Goal: Task Accomplishment & Management: Use online tool/utility

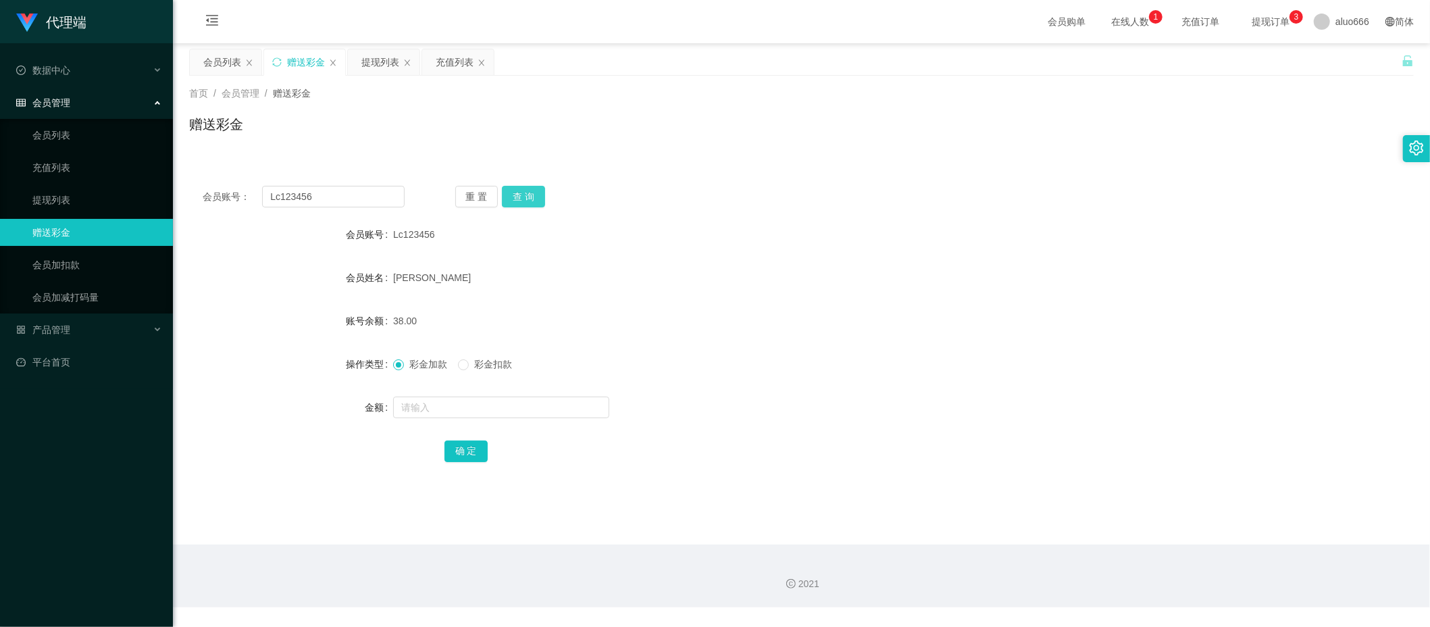
click at [515, 203] on button "查 询" at bounding box center [523, 197] width 43 height 22
click at [443, 412] on input "text" at bounding box center [501, 407] width 216 height 22
type input "15"
click at [481, 454] on button "确 定" at bounding box center [465, 451] width 43 height 22
click at [627, 277] on div "[PERSON_NAME]" at bounding box center [750, 277] width 714 height 27
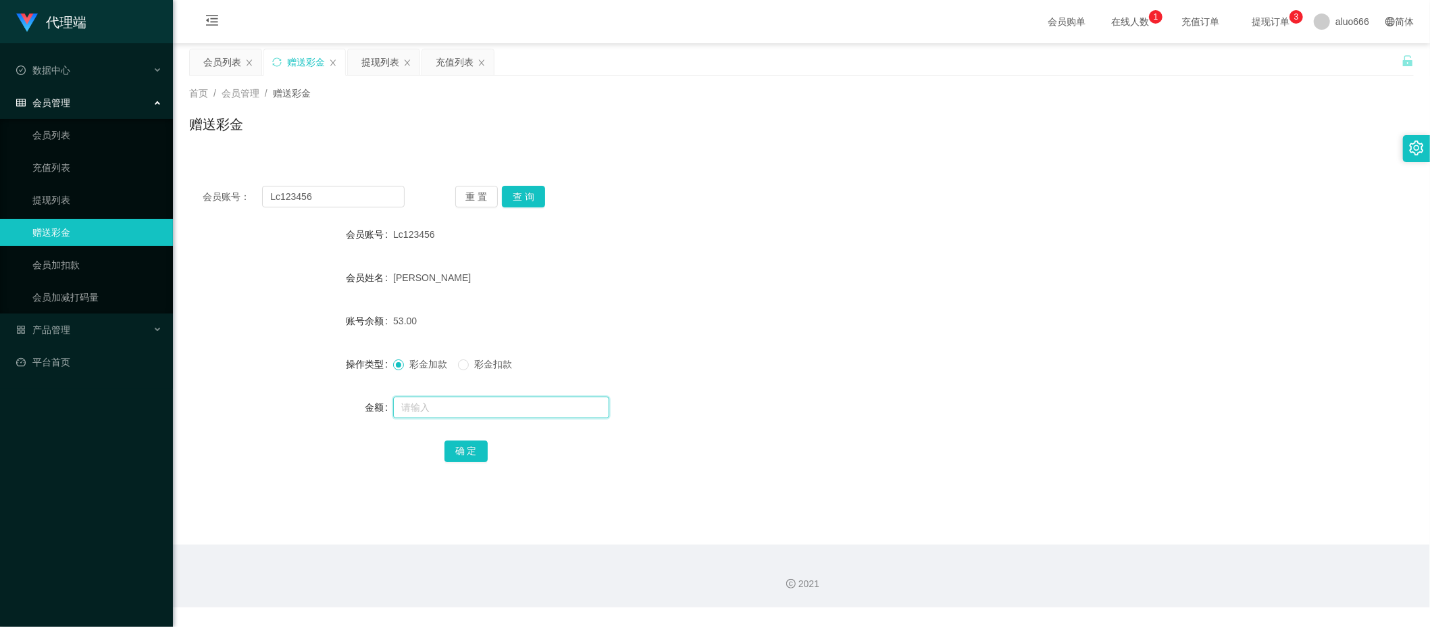
click at [436, 402] on input "text" at bounding box center [501, 407] width 216 height 22
type input "8"
click at [467, 446] on button "确 定" at bounding box center [465, 451] width 43 height 22
click at [854, 309] on div "61.00" at bounding box center [750, 320] width 714 height 27
click at [330, 196] on input "Lc123456" at bounding box center [333, 197] width 142 height 22
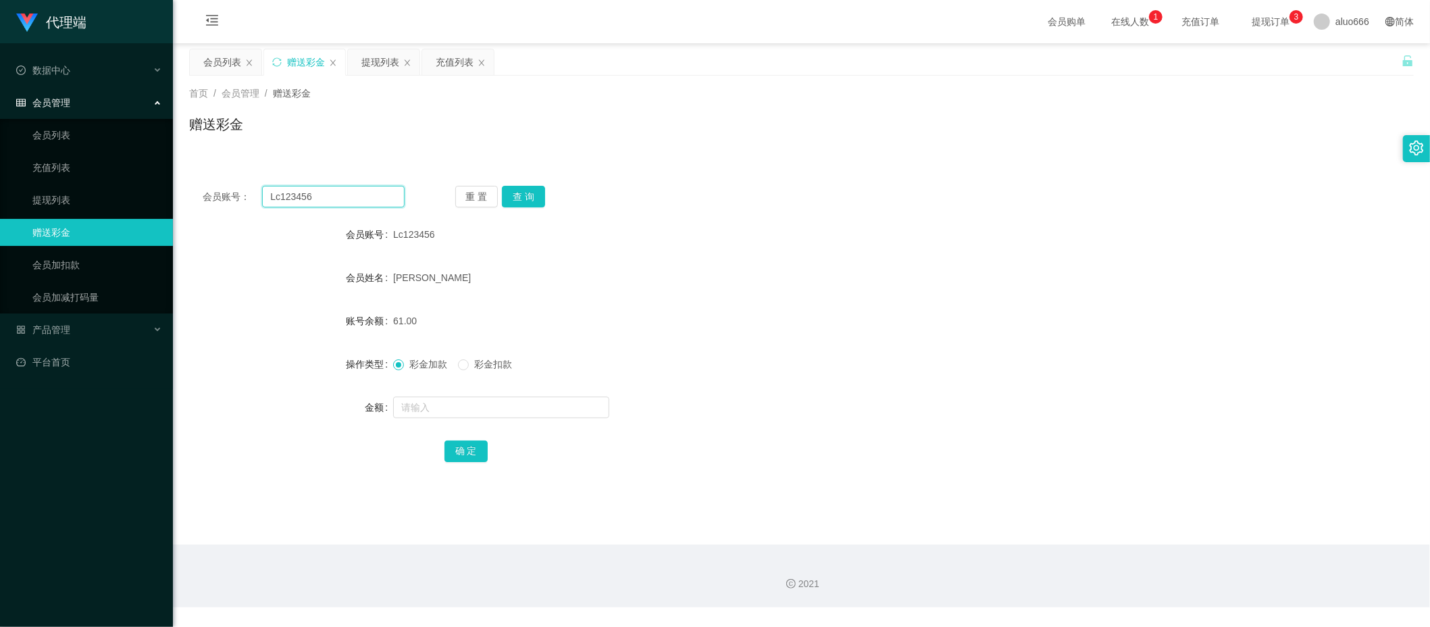
click at [330, 196] on input "Lc123456" at bounding box center [333, 197] width 142 height 22
click at [532, 194] on button "查 询" at bounding box center [523, 197] width 43 height 22
click at [448, 408] on input "text" at bounding box center [501, 407] width 216 height 22
type input "8"
click at [457, 459] on button "确 定" at bounding box center [465, 451] width 43 height 22
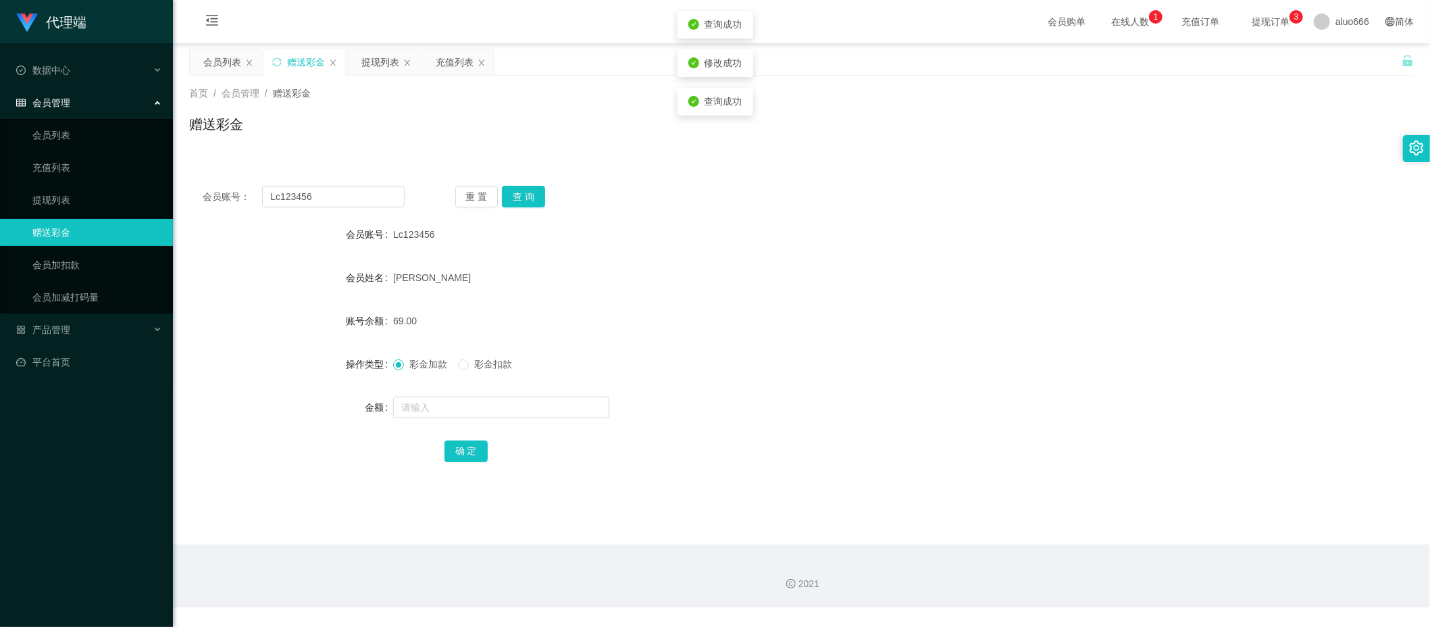
click at [835, 296] on form "会员账号 Lc123456 会员姓名 [PERSON_NAME] 账号余额 69.00 操作类型 彩金加款 彩金扣款 金额 确 定" at bounding box center [801, 342] width 1224 height 243
click at [516, 203] on button "查 询" at bounding box center [523, 197] width 43 height 22
click at [529, 197] on button "查 询" at bounding box center [523, 197] width 43 height 22
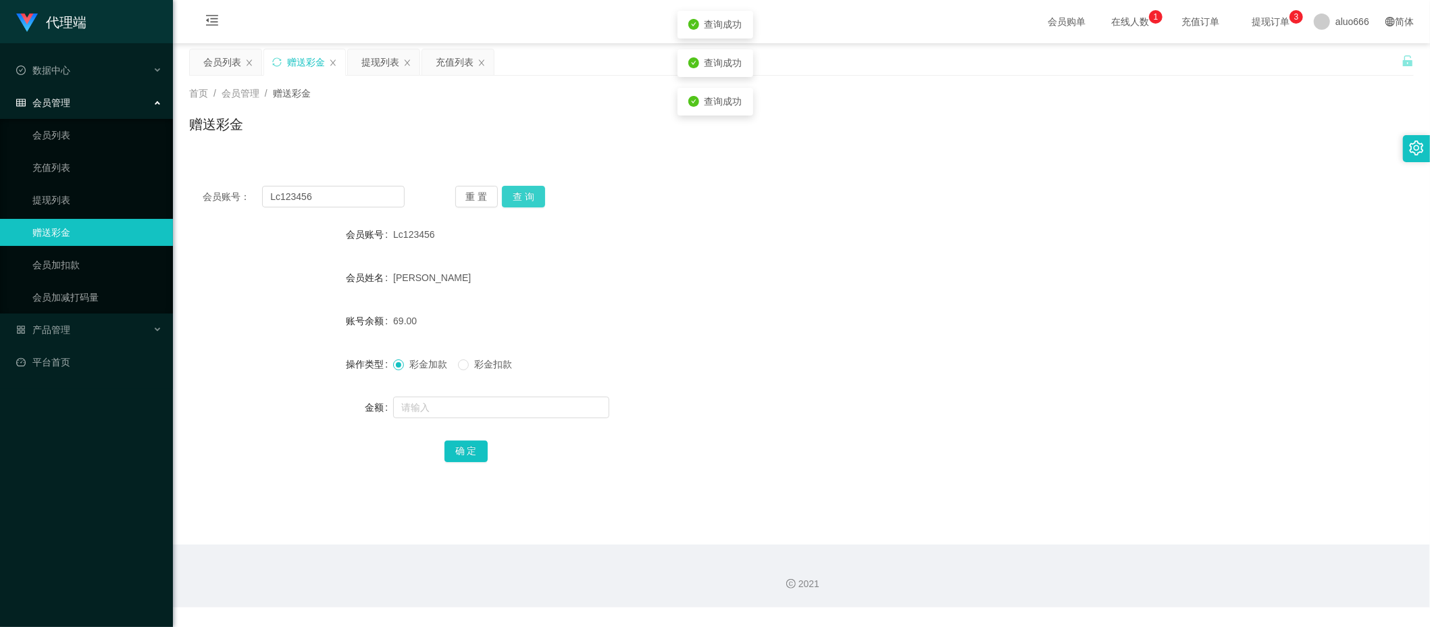
click at [529, 197] on button "查 询" at bounding box center [523, 197] width 43 height 22
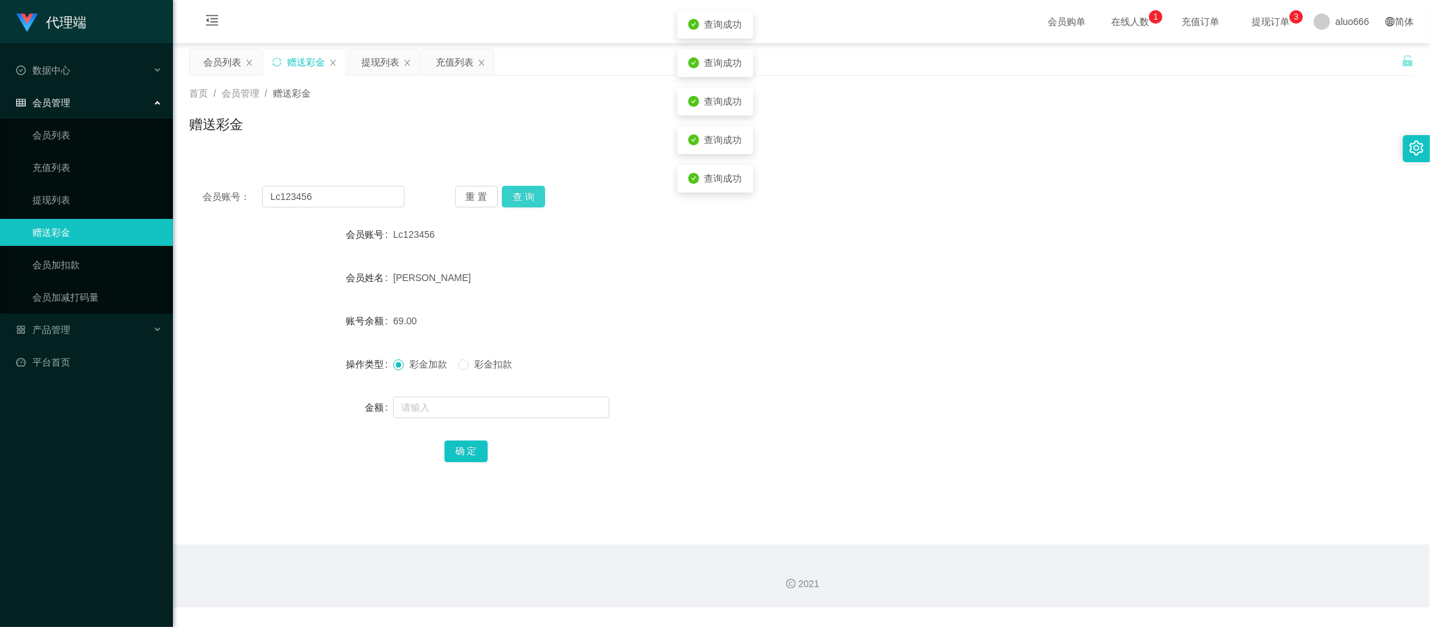
click at [529, 197] on button "查 询" at bounding box center [523, 197] width 43 height 22
click at [987, 246] on div "Lc123456" at bounding box center [750, 234] width 714 height 27
click at [528, 192] on button "查 询" at bounding box center [523, 197] width 43 height 22
click at [801, 227] on div "Lc123456" at bounding box center [750, 234] width 714 height 27
click at [525, 204] on button "查 询" at bounding box center [523, 197] width 43 height 22
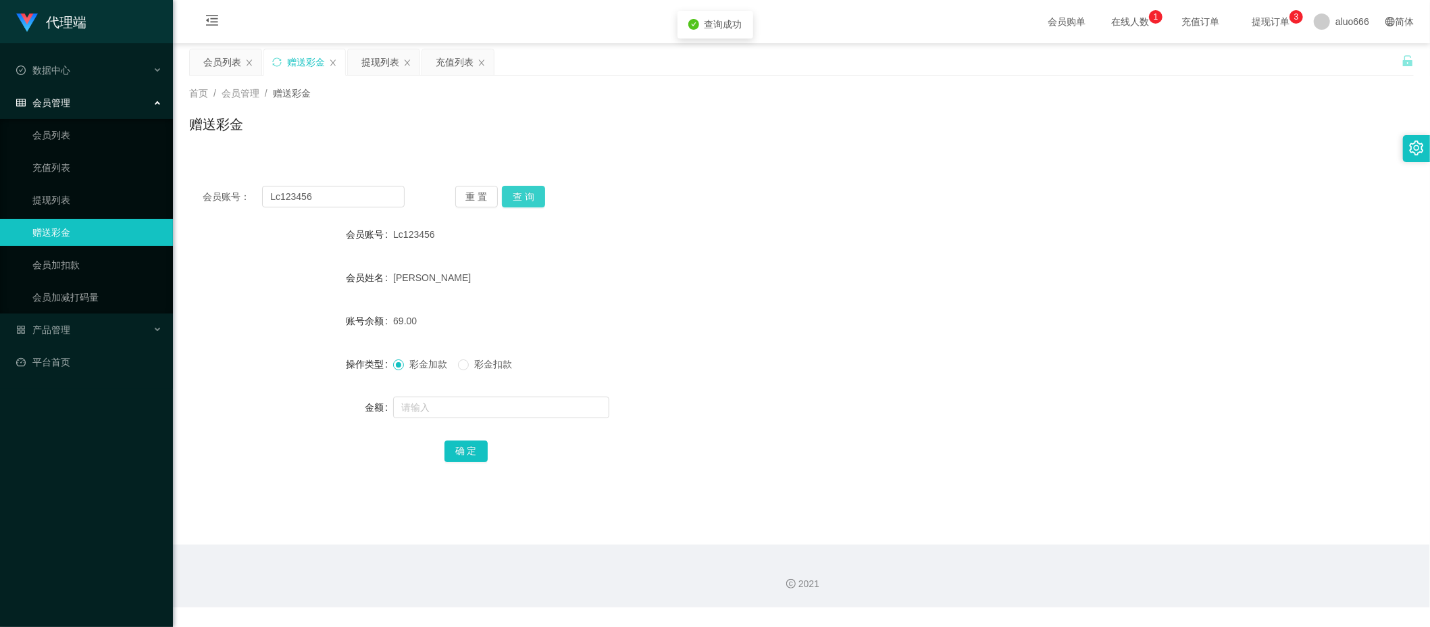
click at [525, 204] on button "查 询" at bounding box center [523, 197] width 43 height 22
click at [524, 199] on button "查 询" at bounding box center [523, 197] width 43 height 22
click at [528, 196] on button "查 询" at bounding box center [523, 197] width 43 height 22
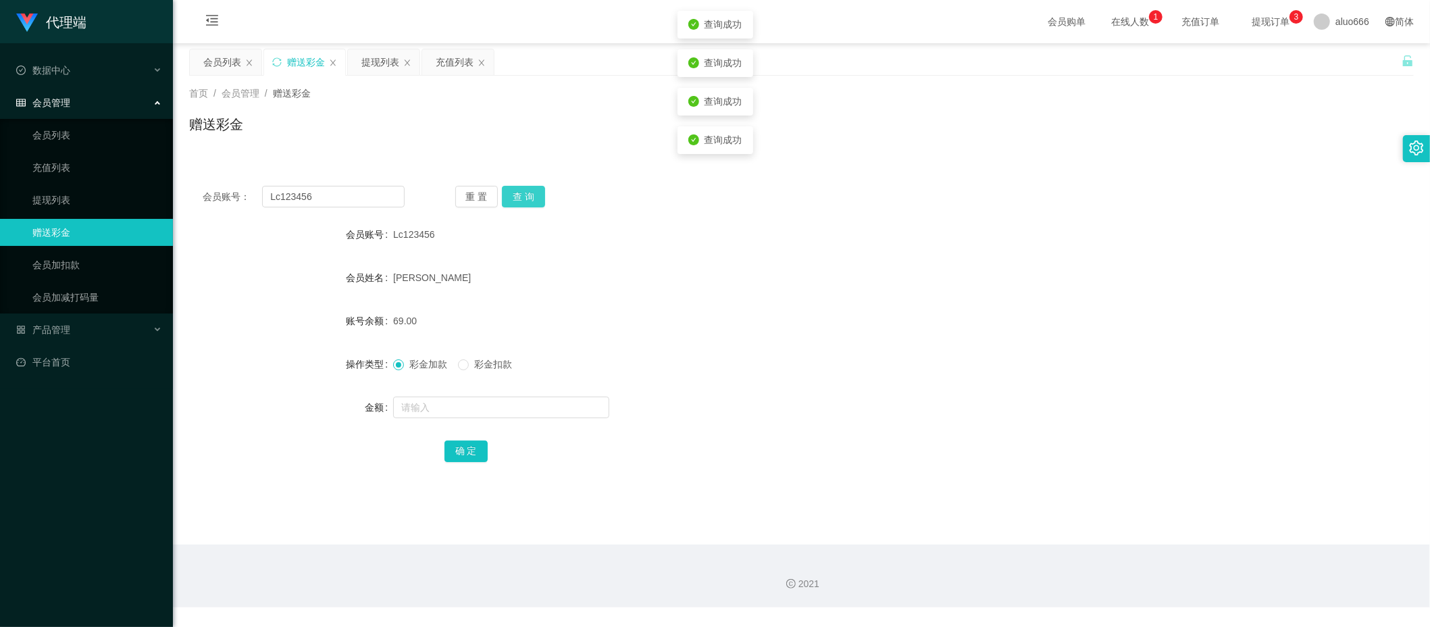
click at [528, 196] on button "查 询" at bounding box center [523, 197] width 43 height 22
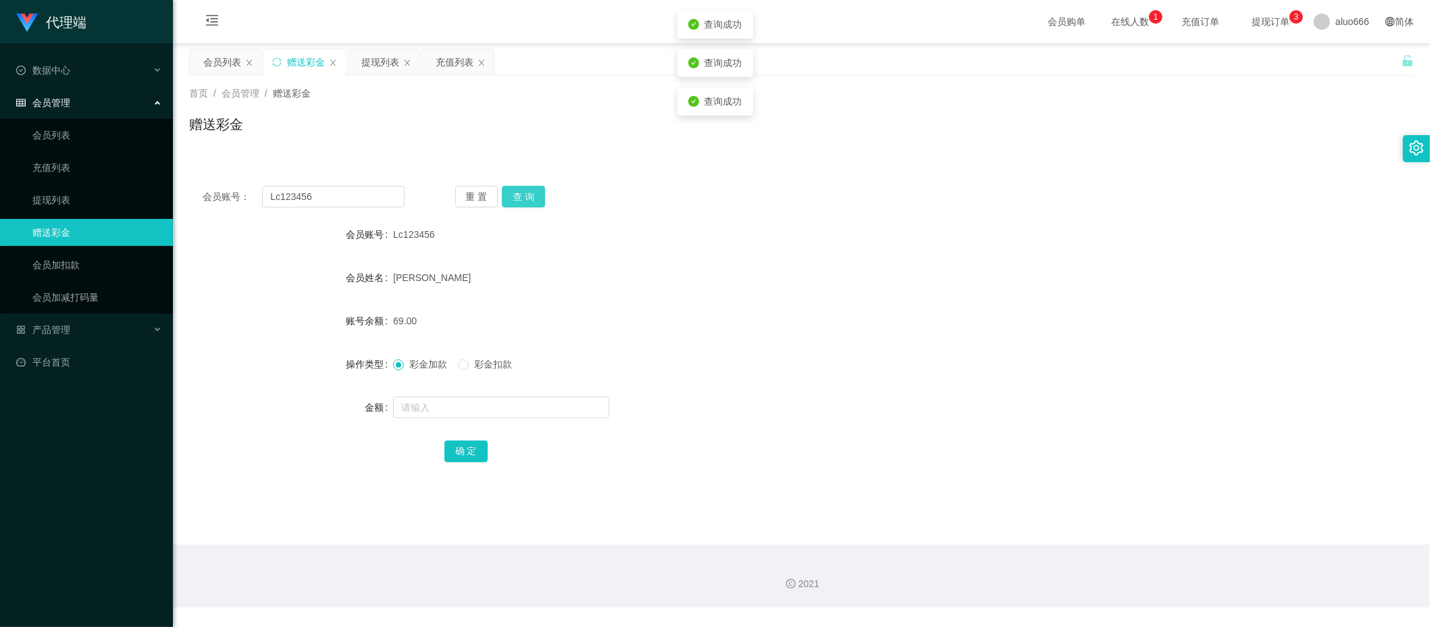
click at [528, 196] on button "查 询" at bounding box center [523, 197] width 43 height 22
click at [763, 238] on div "Lc123456" at bounding box center [750, 234] width 714 height 27
click at [517, 194] on button "查 询" at bounding box center [523, 197] width 43 height 22
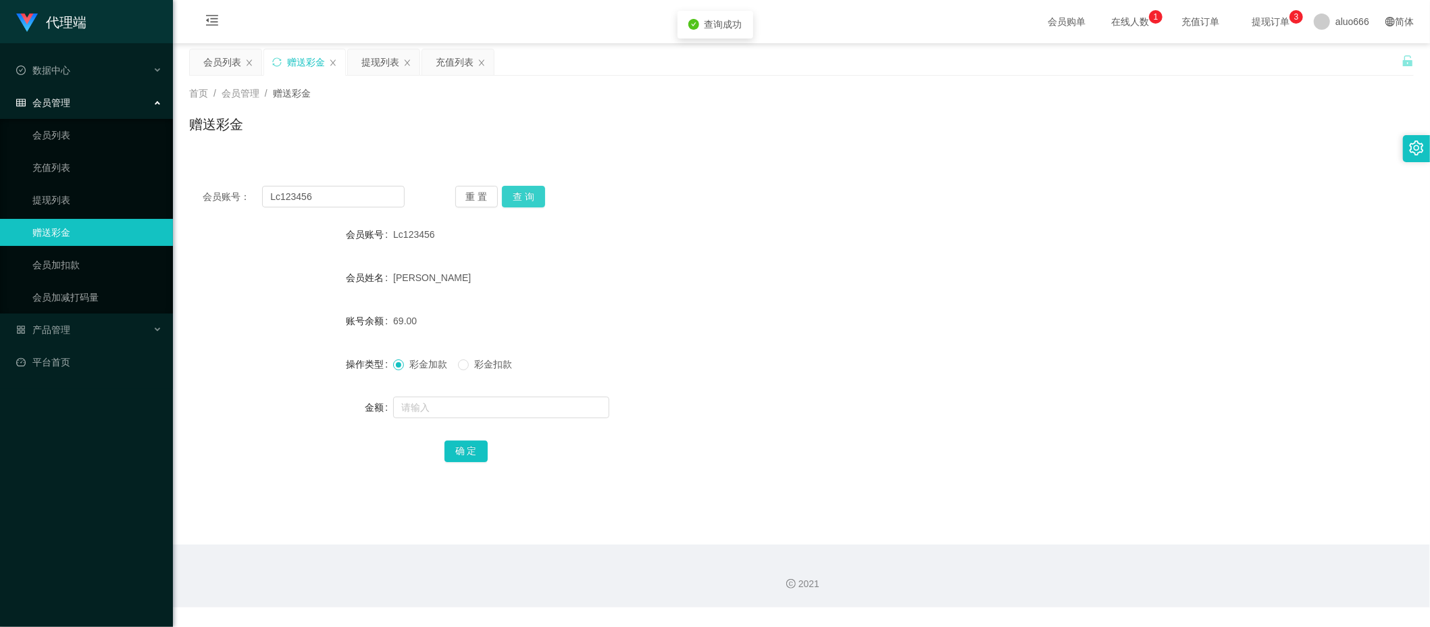
click at [517, 194] on button "查 询" at bounding box center [523, 197] width 43 height 22
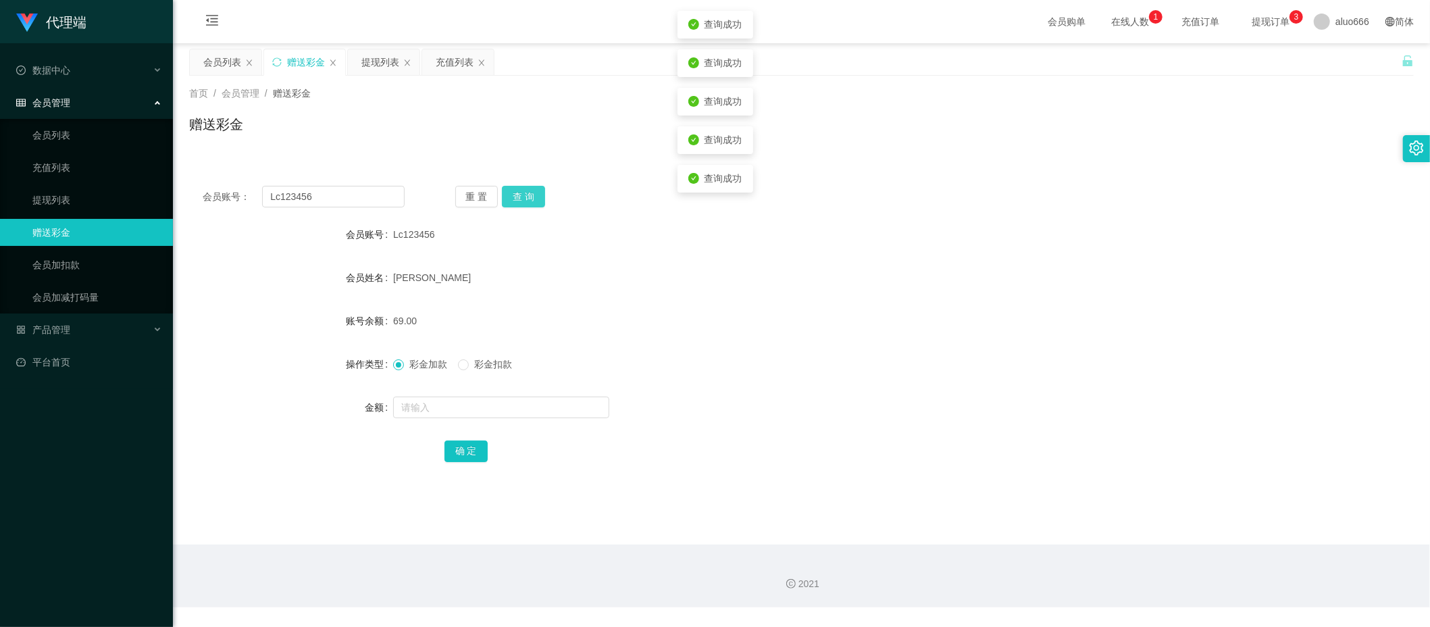
click at [517, 194] on button "查 询" at bounding box center [523, 197] width 43 height 22
click at [1035, 227] on div "Lc123456" at bounding box center [750, 234] width 714 height 27
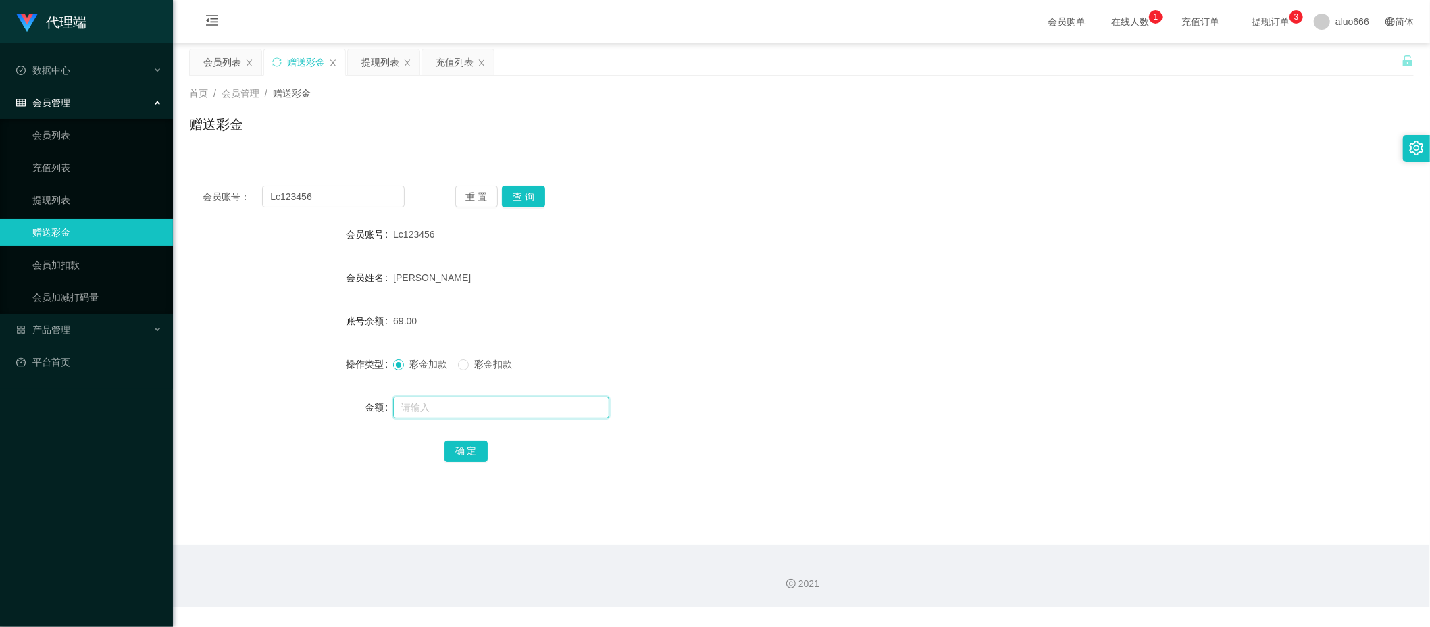
click at [435, 404] on input "text" at bounding box center [501, 407] width 216 height 22
type input "8"
click at [473, 446] on button "确 定" at bounding box center [465, 451] width 43 height 22
click at [746, 276] on div "[PERSON_NAME]" at bounding box center [750, 277] width 714 height 27
click at [517, 199] on button "查 询" at bounding box center [523, 197] width 43 height 22
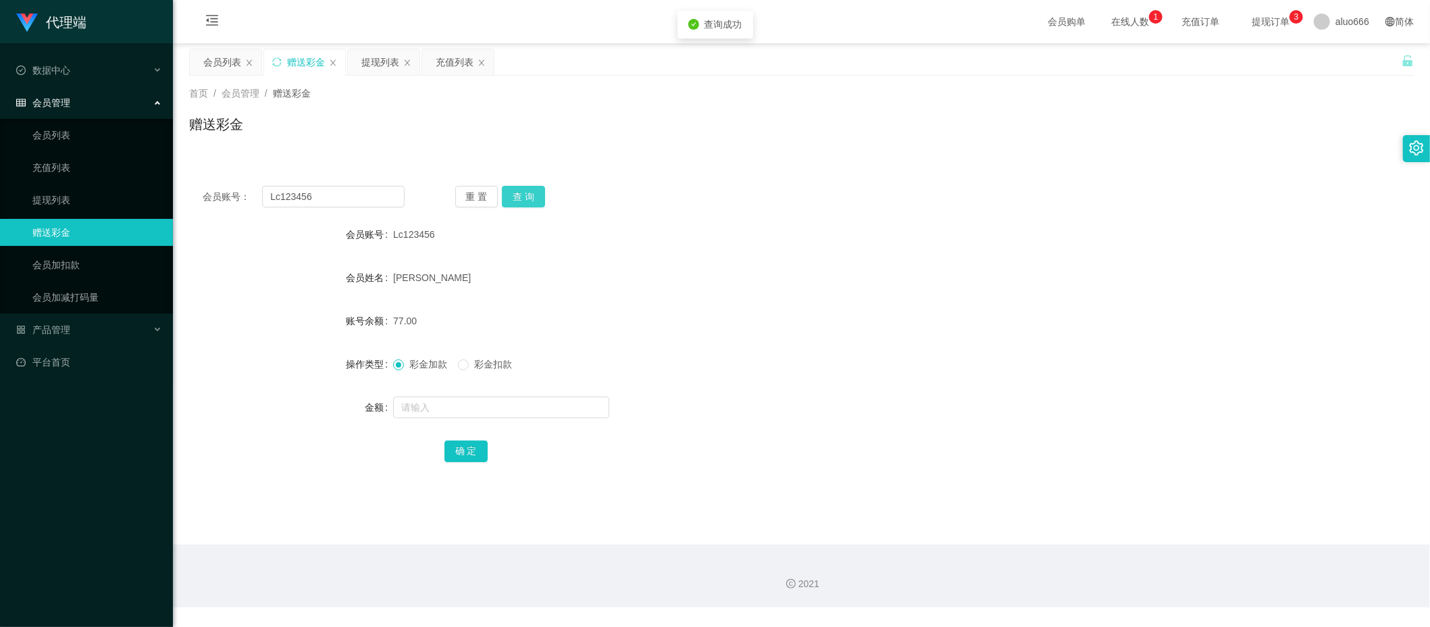
click at [523, 197] on button "查 询" at bounding box center [523, 197] width 43 height 22
click at [286, 197] on input "Lc123456" at bounding box center [333, 197] width 142 height 22
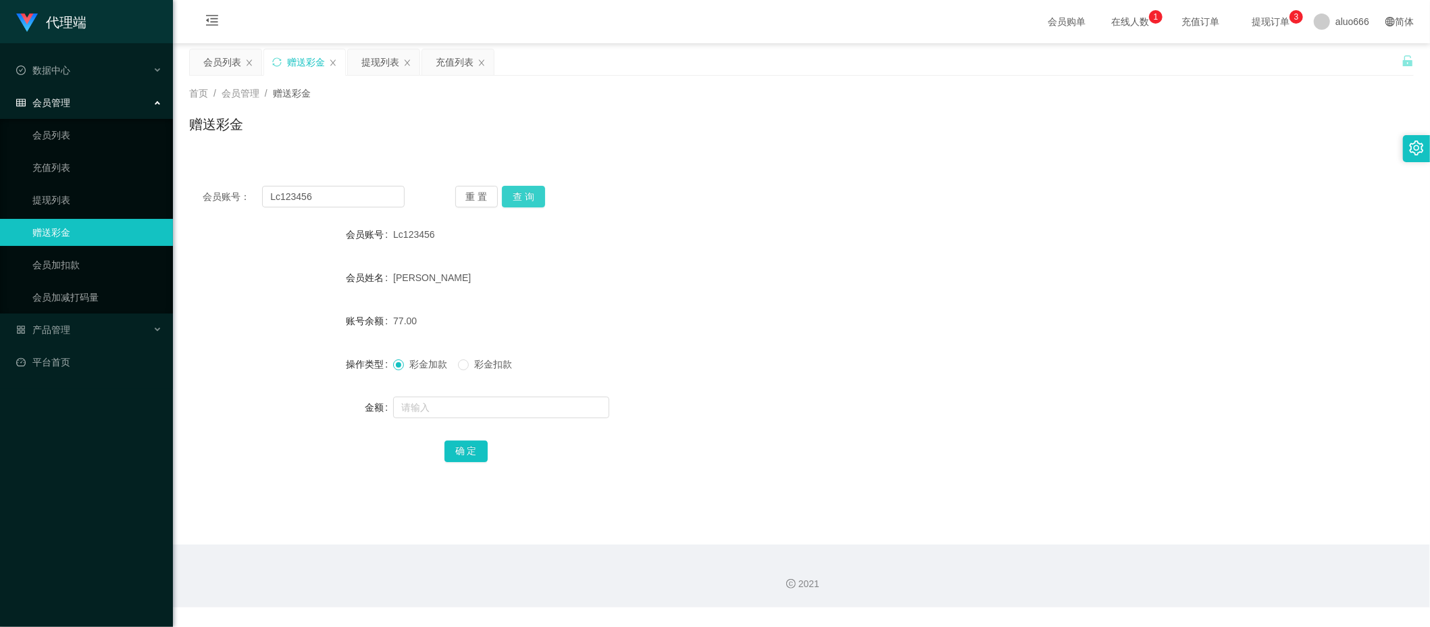
click at [519, 203] on button "查 询" at bounding box center [523, 197] width 43 height 22
click at [1013, 295] on form "会员账号 Lc123456 会员姓名 [PERSON_NAME] 账号余额 77.00 操作类型 彩金加款 彩金扣款 金额 确 定" at bounding box center [801, 342] width 1224 height 243
